Goal: Task Accomplishment & Management: Complete application form

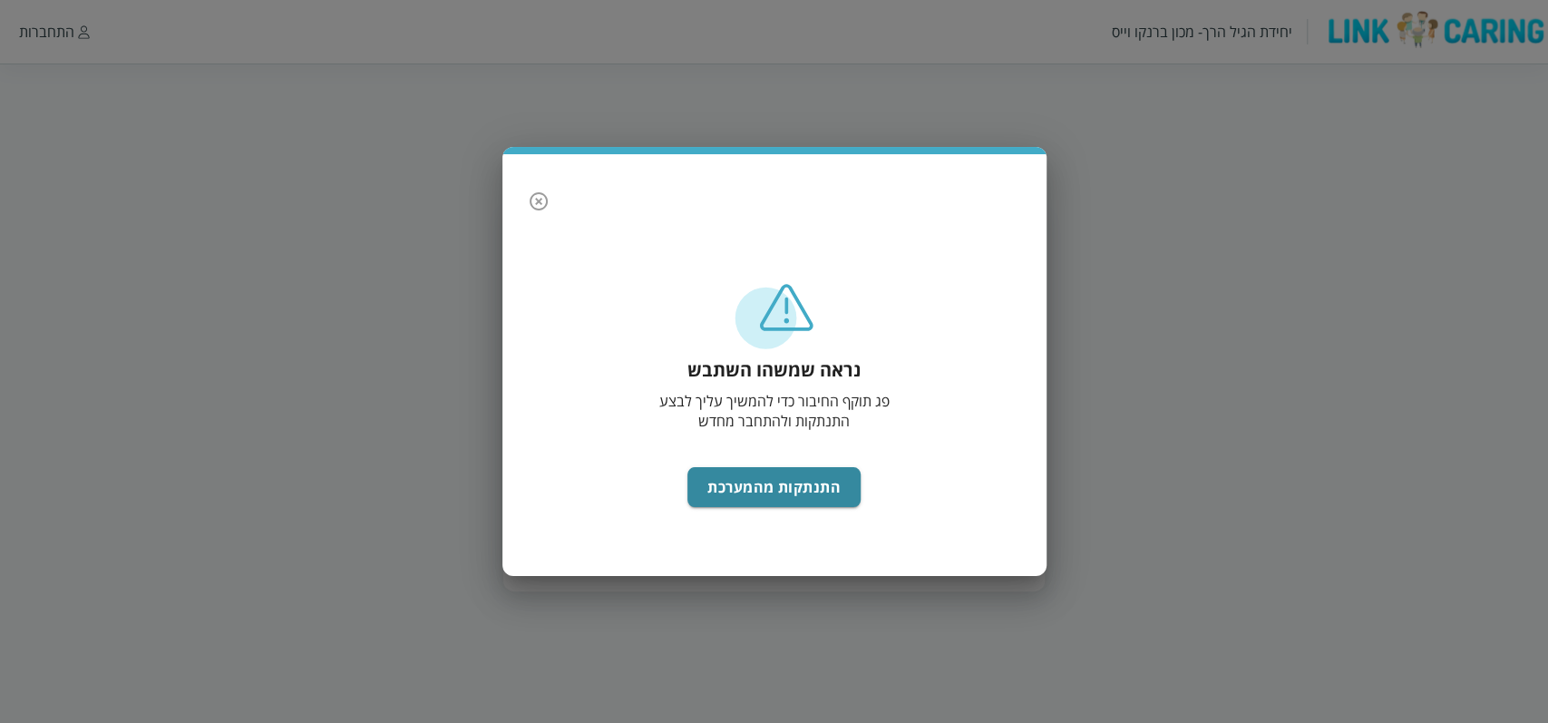
click at [714, 490] on button "התנתקות מהמערכת" at bounding box center [774, 487] width 173 height 40
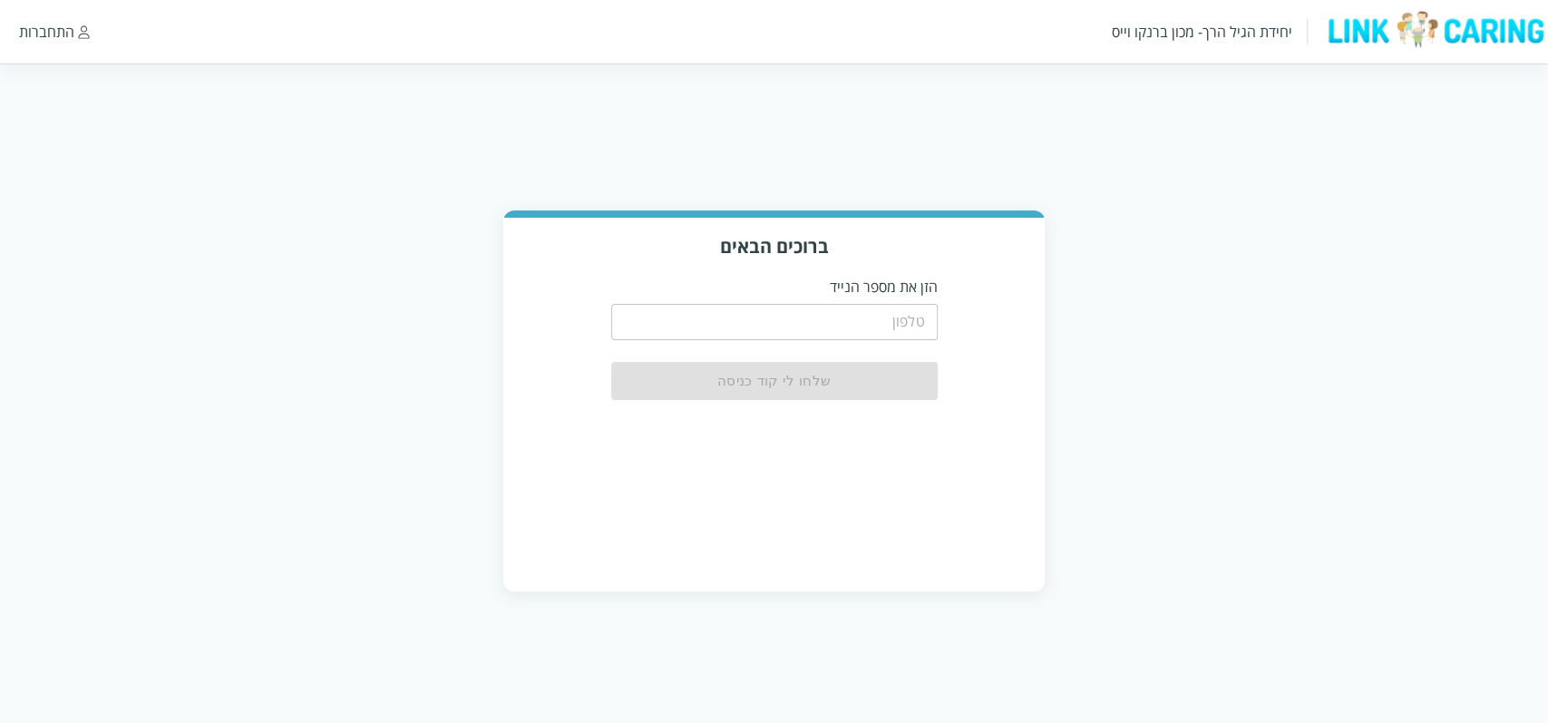
click at [729, 327] on input "tel" at bounding box center [774, 322] width 327 height 36
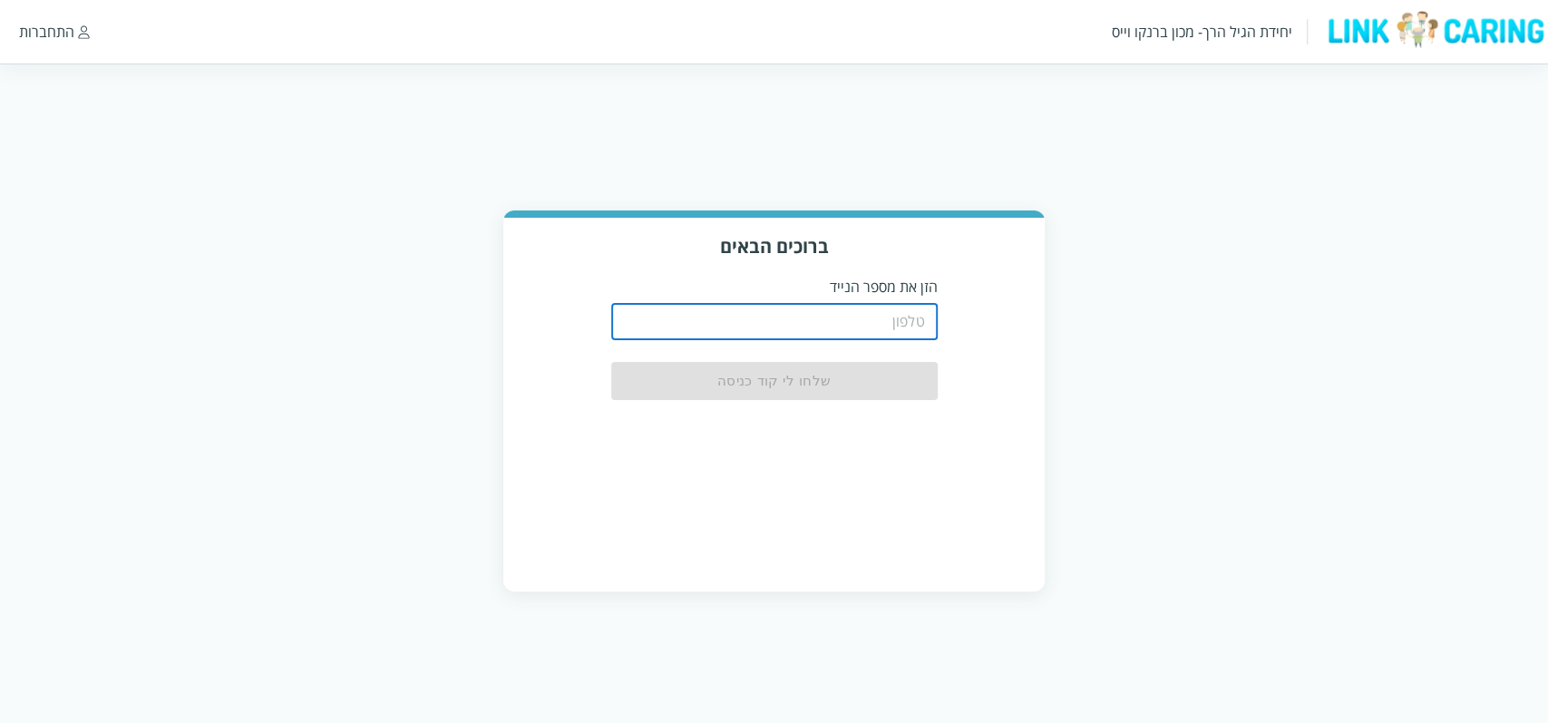
type input "0508805134"
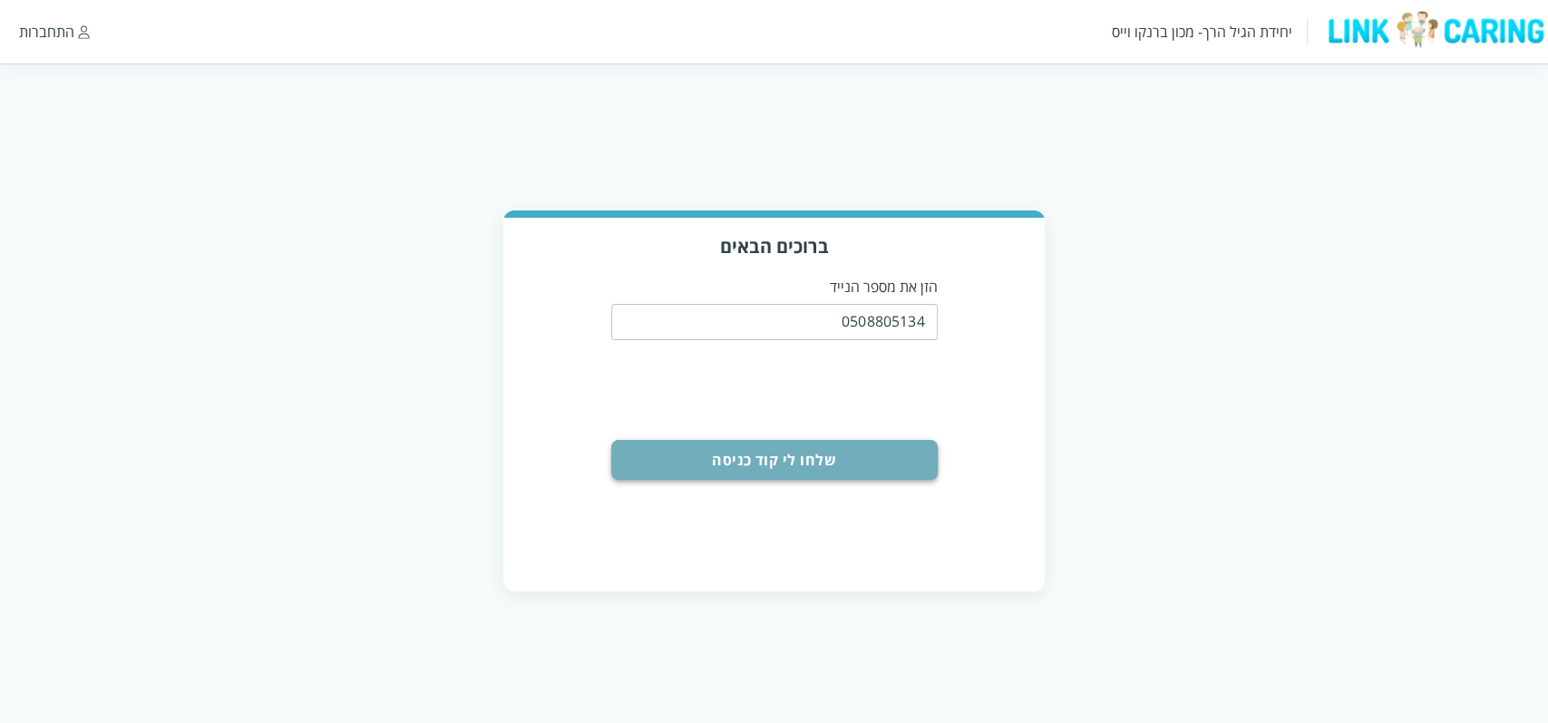
click at [803, 468] on button "שלחו לי קוד כניסה" at bounding box center [774, 460] width 327 height 40
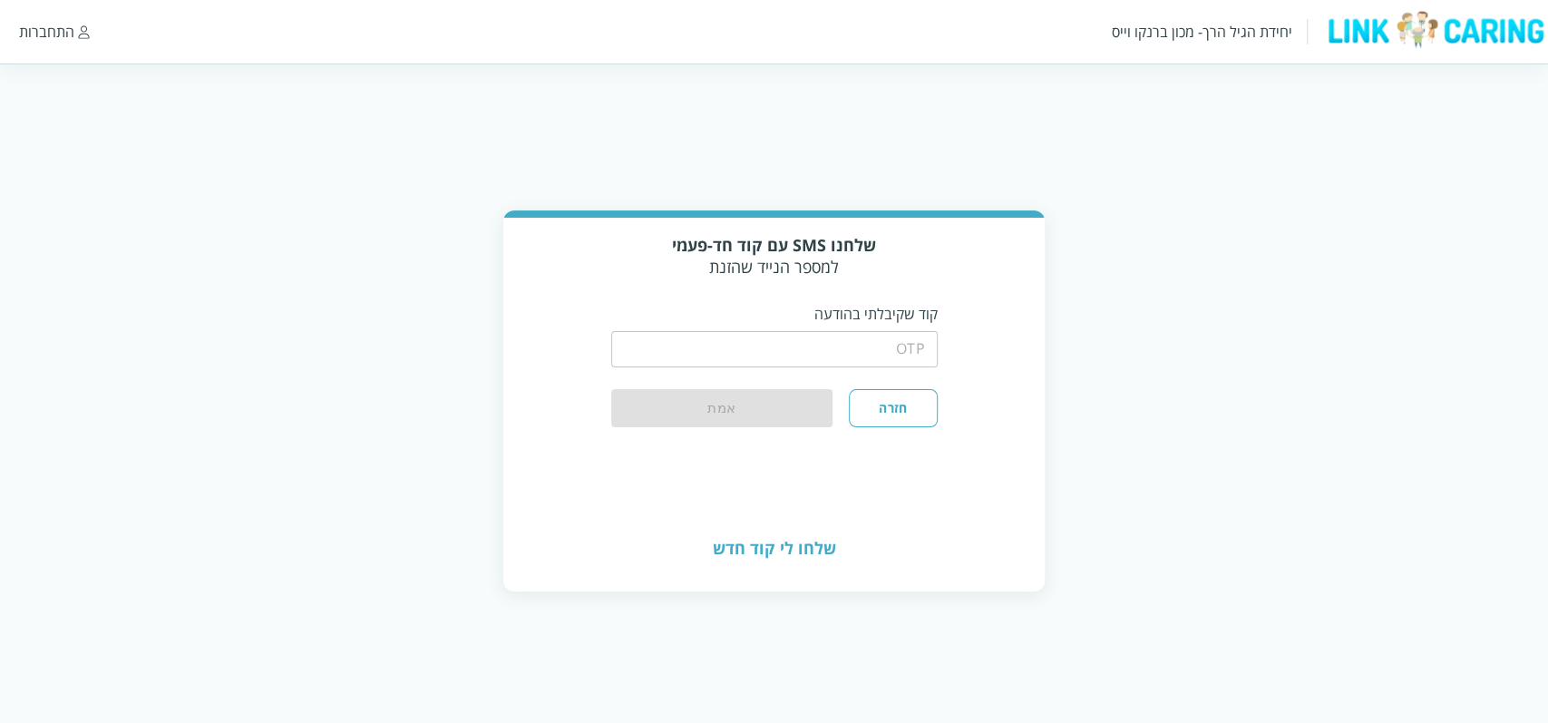
click at [756, 337] on input "string" at bounding box center [774, 349] width 327 height 36
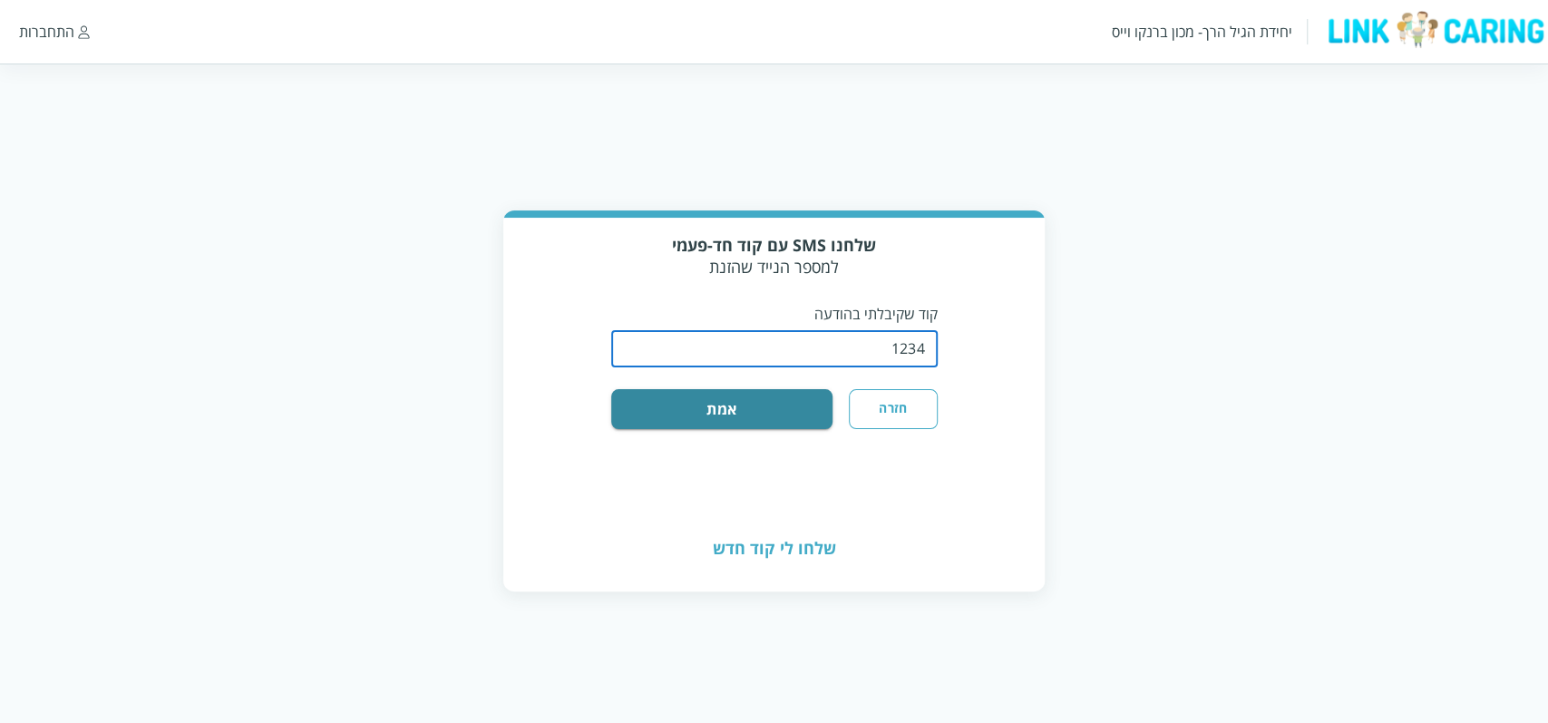
type input "1234"
click at [611, 389] on button "אמת" at bounding box center [722, 409] width 222 height 40
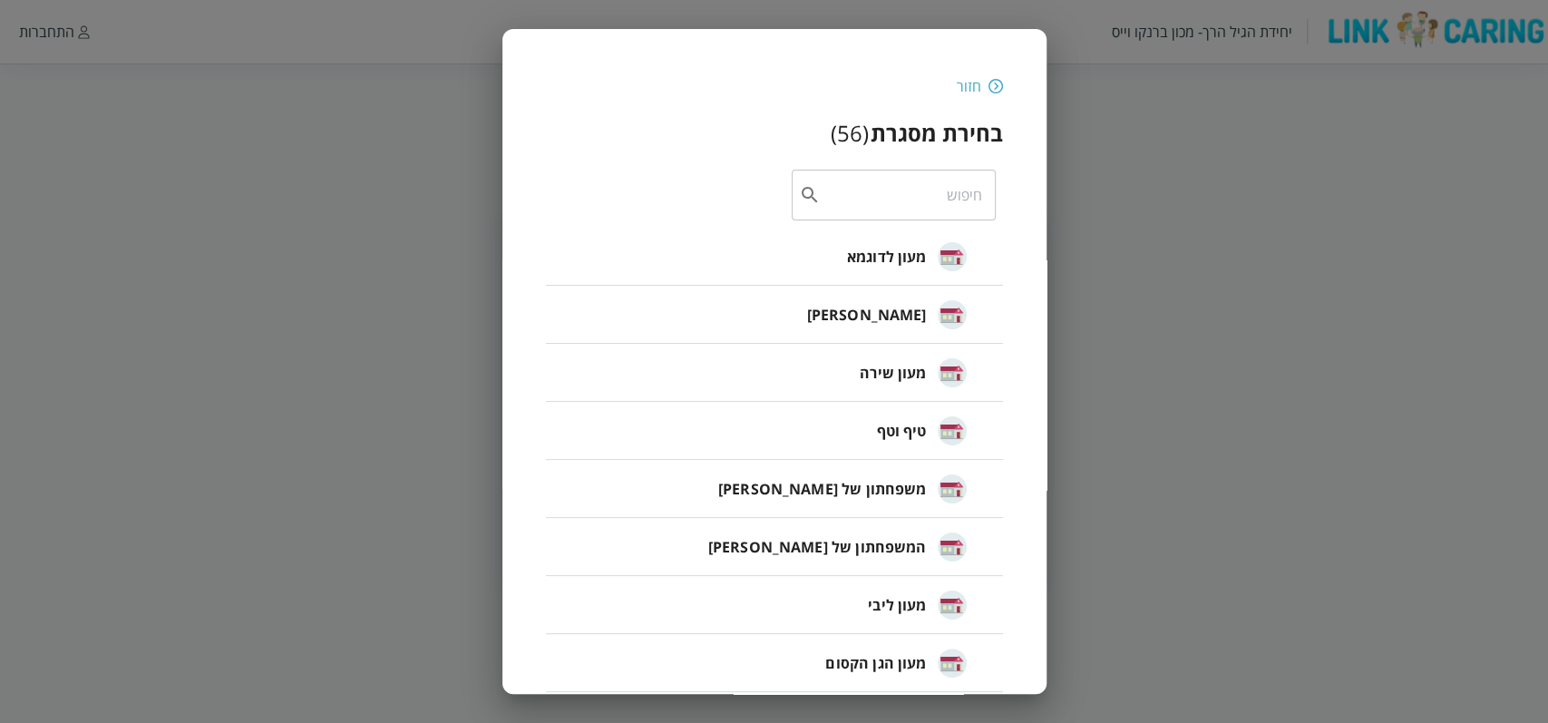
click at [858, 254] on span "מעון לדוגמא" at bounding box center [887, 257] width 80 height 22
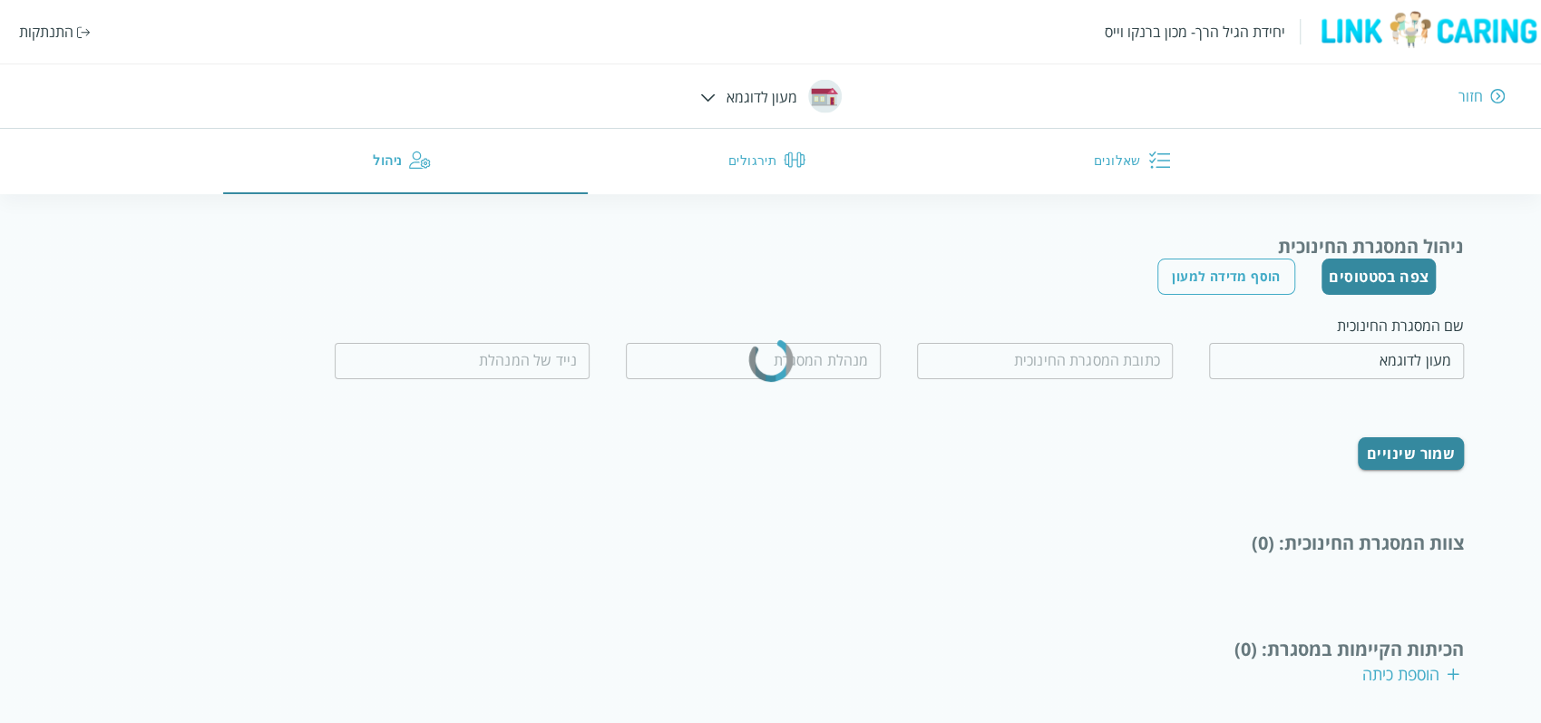
type input "[PERSON_NAME] הקטן"
type input "0555555555"
